Goal: Navigation & Orientation: Find specific page/section

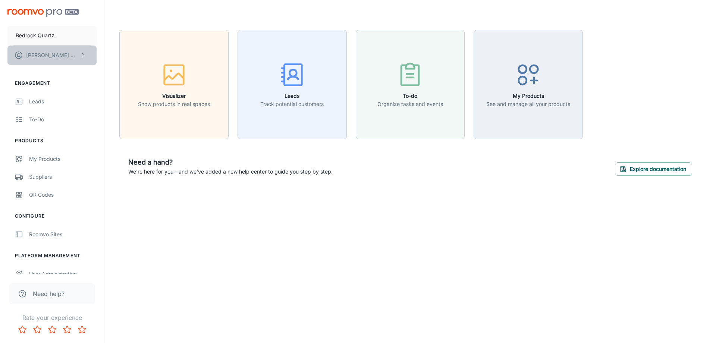
click at [71, 57] on button "[PERSON_NAME]" at bounding box center [51, 55] width 89 height 19
click at [274, 100] on div at bounding box center [358, 171] width 716 height 343
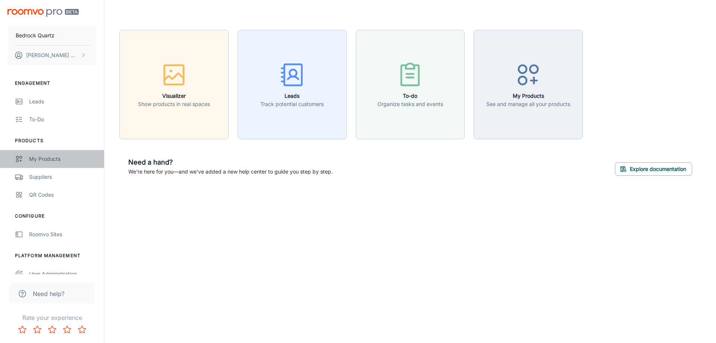
click at [46, 158] on div "My Products" at bounding box center [63, 159] width 68 height 8
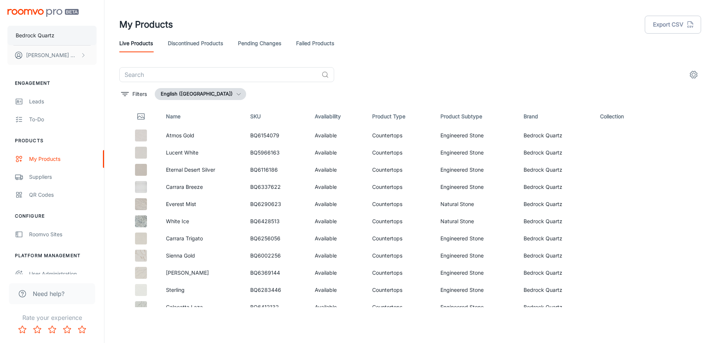
click at [40, 34] on p "Bedrock Quartz" at bounding box center [35, 35] width 39 height 8
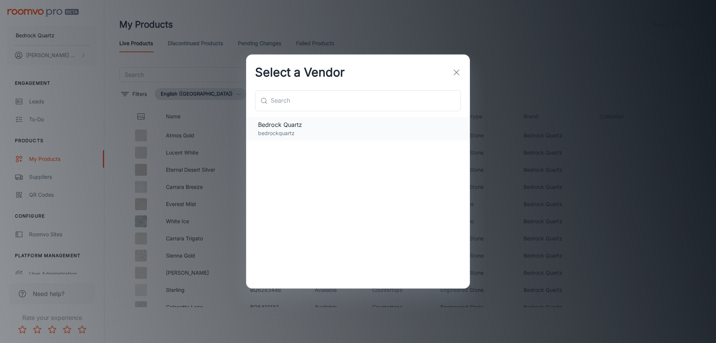
click at [297, 126] on span "Bedrock Quartz" at bounding box center [358, 124] width 200 height 9
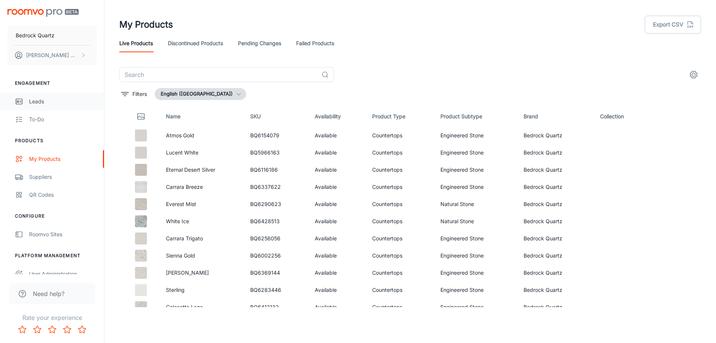
click at [38, 102] on div "Leads" at bounding box center [63, 101] width 68 height 8
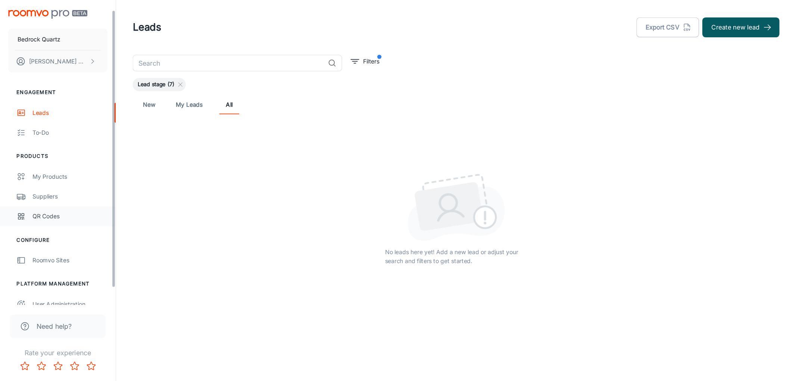
scroll to position [26, 0]
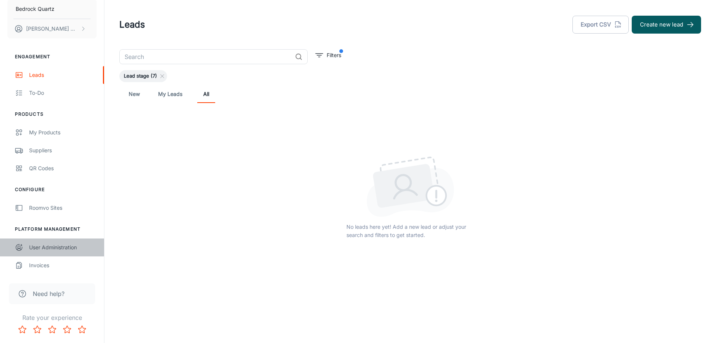
click at [63, 247] on div "User Administration" at bounding box center [63, 247] width 68 height 8
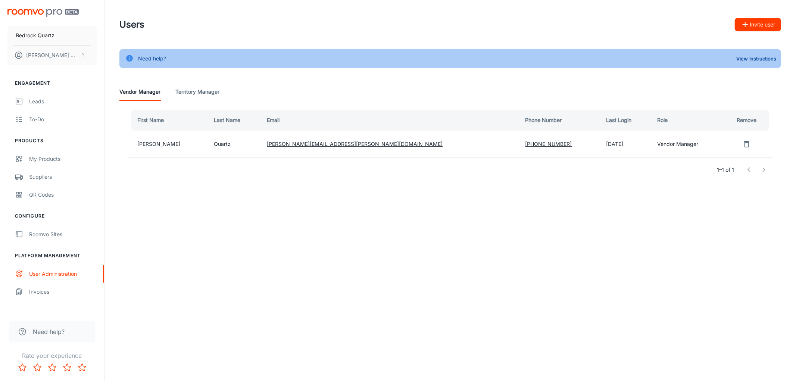
drag, startPoint x: 716, startPoint y: 3, endPoint x: 277, endPoint y: 251, distance: 503.6
click at [277, 251] on div "Bedrock Quartz [PERSON_NAME] Engagement Leads To-do Products My Products Suppli…" at bounding box center [398, 190] width 796 height 381
click at [53, 236] on div "Roomvo Sites" at bounding box center [63, 234] width 68 height 8
